Goal: Information Seeking & Learning: Learn about a topic

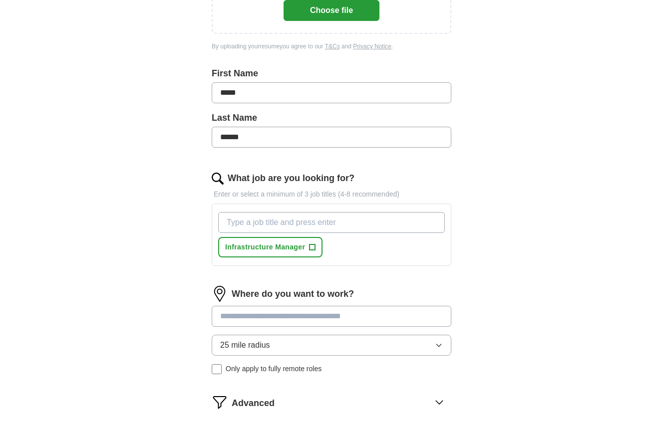
scroll to position [205, 0]
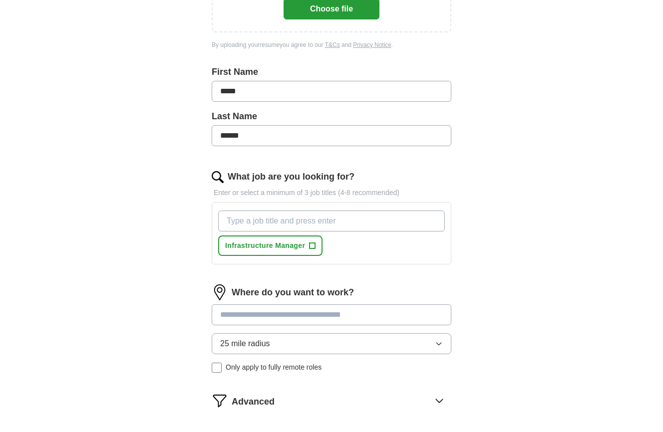
click at [245, 226] on input "What job are you looking for?" at bounding box center [331, 221] width 227 height 21
type input "director of information technology"
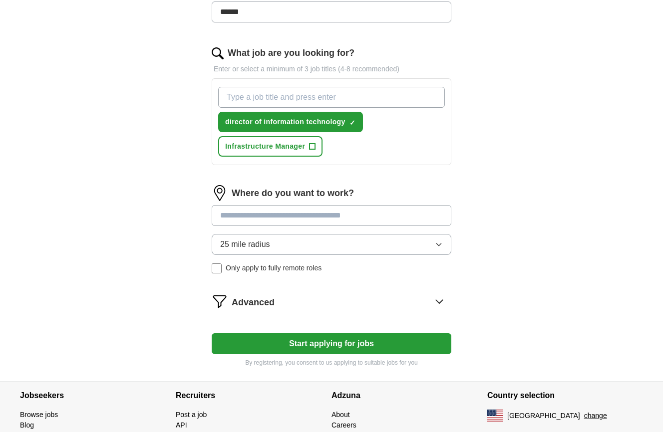
scroll to position [378, 0]
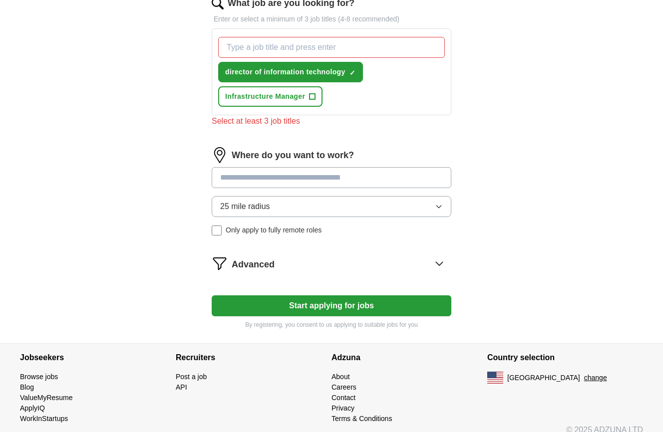
click at [277, 166] on div "Where do you want to work? 25 mile radius Only apply to fully remote roles" at bounding box center [331, 195] width 239 height 96
type input "*******"
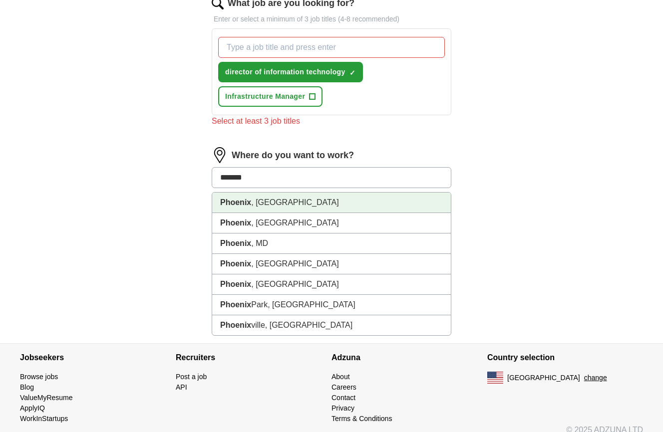
click at [264, 203] on li "[GEOGRAPHIC_DATA] , [GEOGRAPHIC_DATA]" at bounding box center [331, 203] width 238 height 20
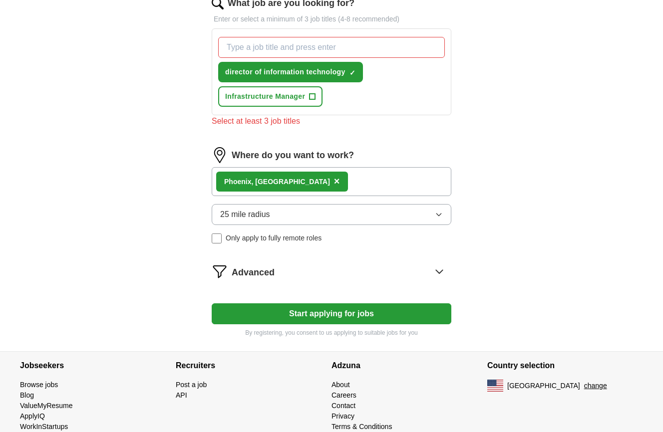
click at [242, 210] on span "25 mile radius" at bounding box center [245, 215] width 50 height 12
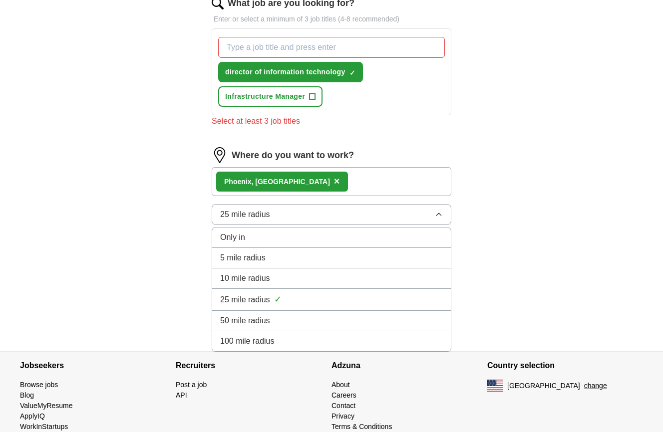
click at [265, 320] on span "50 mile radius" at bounding box center [245, 321] width 50 height 12
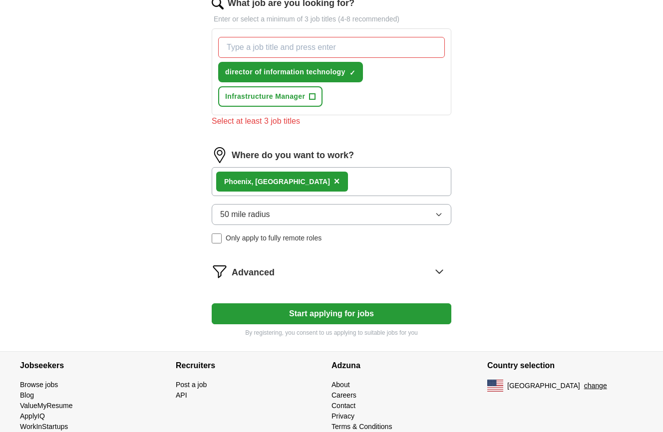
click at [250, 272] on span "Advanced" at bounding box center [252, 272] width 43 height 13
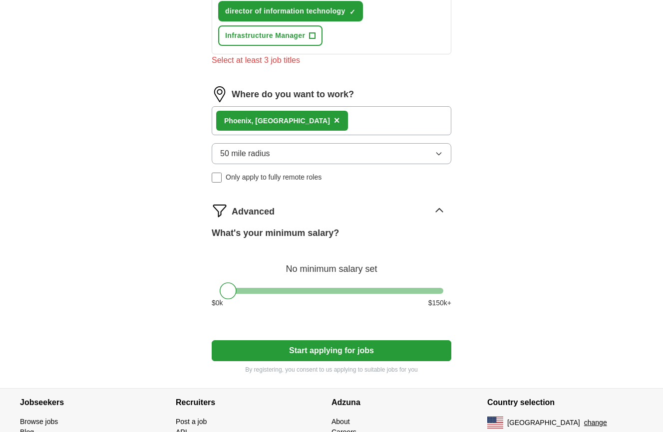
scroll to position [454, 0]
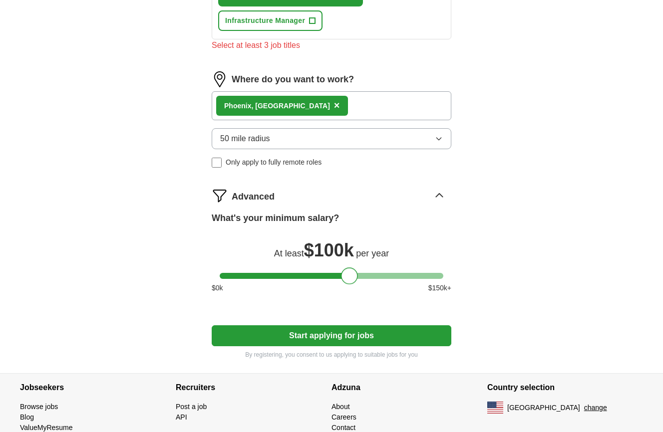
drag, startPoint x: 227, startPoint y: 275, endPoint x: 348, endPoint y: 270, distance: 121.9
click at [348, 270] on div at bounding box center [349, 275] width 17 height 17
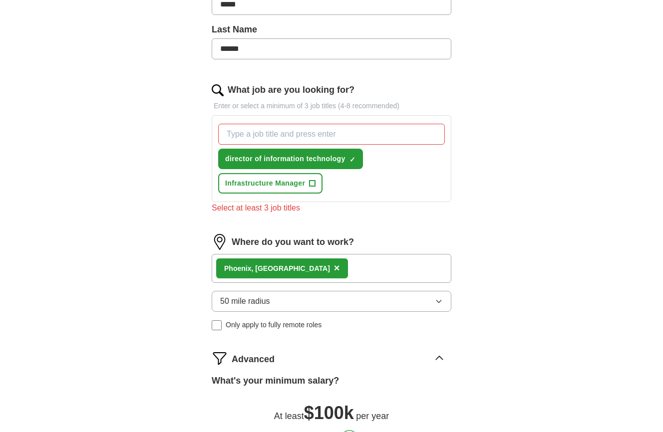
scroll to position [197, 0]
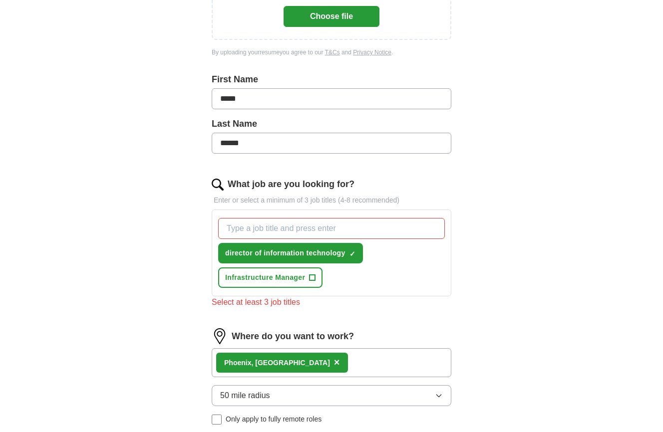
click at [242, 231] on input "What job are you looking for?" at bounding box center [331, 228] width 227 height 21
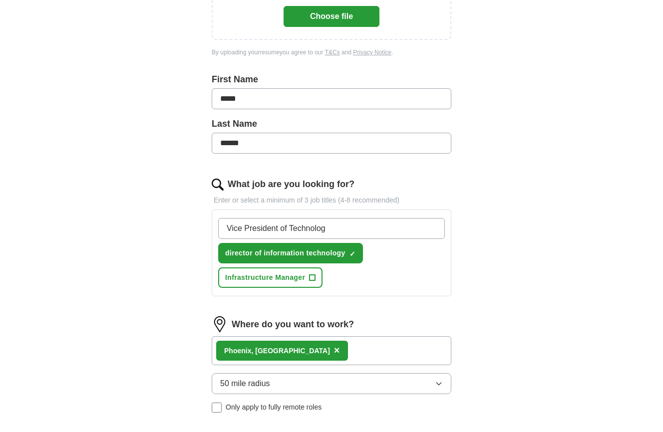
type input "Vice President of Technology"
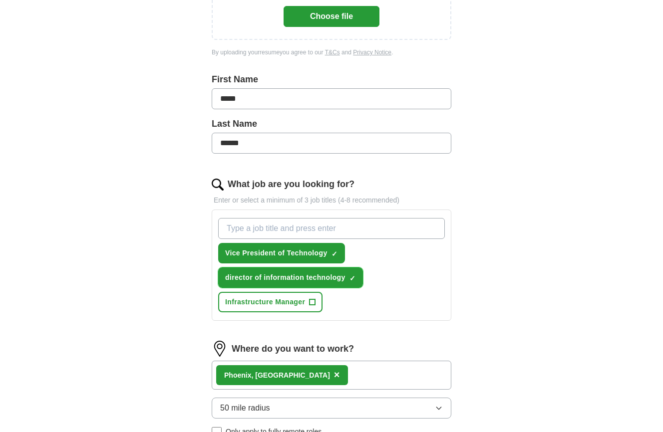
click at [0, 0] on span "×" at bounding box center [0, 0] width 0 height 0
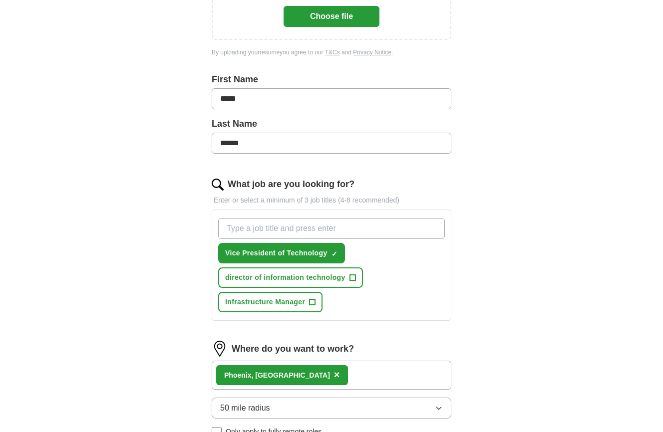
click at [345, 227] on input "What job are you looking for?" at bounding box center [331, 228] width 227 height 21
type input "Director of Information Technology"
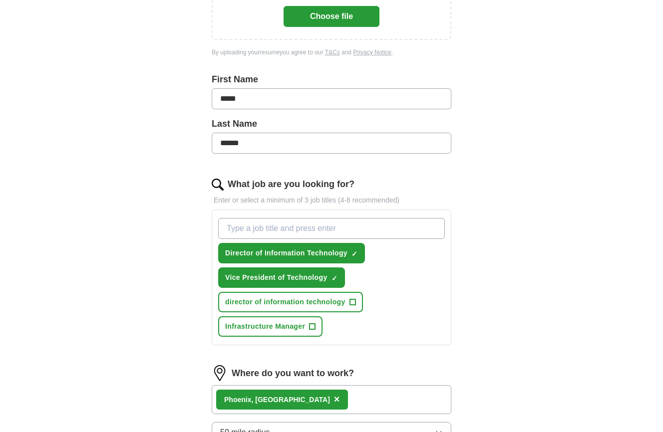
click at [323, 230] on input "What job are you looking for?" at bounding box center [331, 228] width 227 height 21
type input "D"
type input "Senior Director of Information Technology"
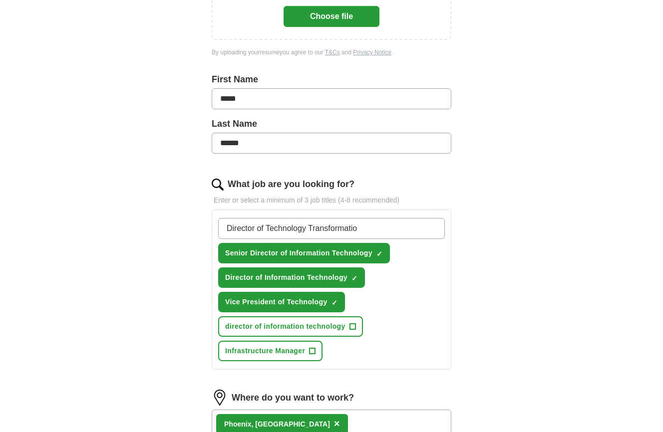
type input "Director of Technology Transformation"
